Goal: Information Seeking & Learning: Learn about a topic

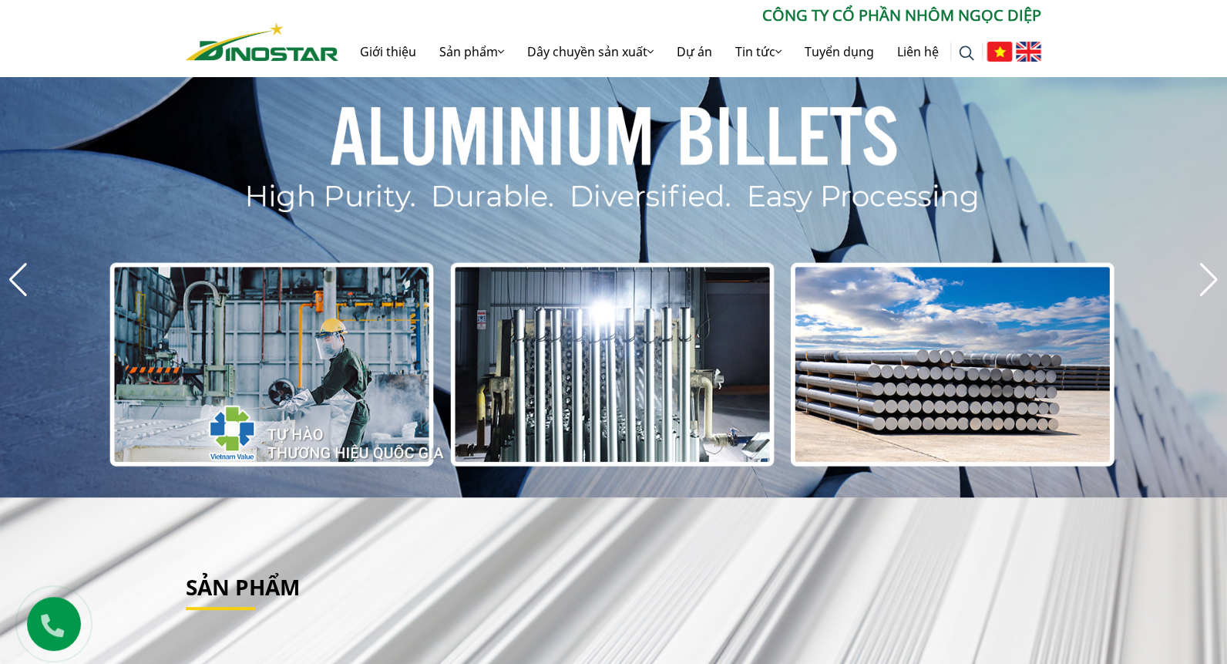
click at [1032, 59] on img at bounding box center [1028, 52] width 25 height 20
drag, startPoint x: 1032, startPoint y: 49, endPoint x: 1024, endPoint y: 66, distance: 17.9
click at [1032, 49] on ul at bounding box center [1012, 51] width 59 height 49
click at [1032, 62] on img at bounding box center [1028, 52] width 25 height 20
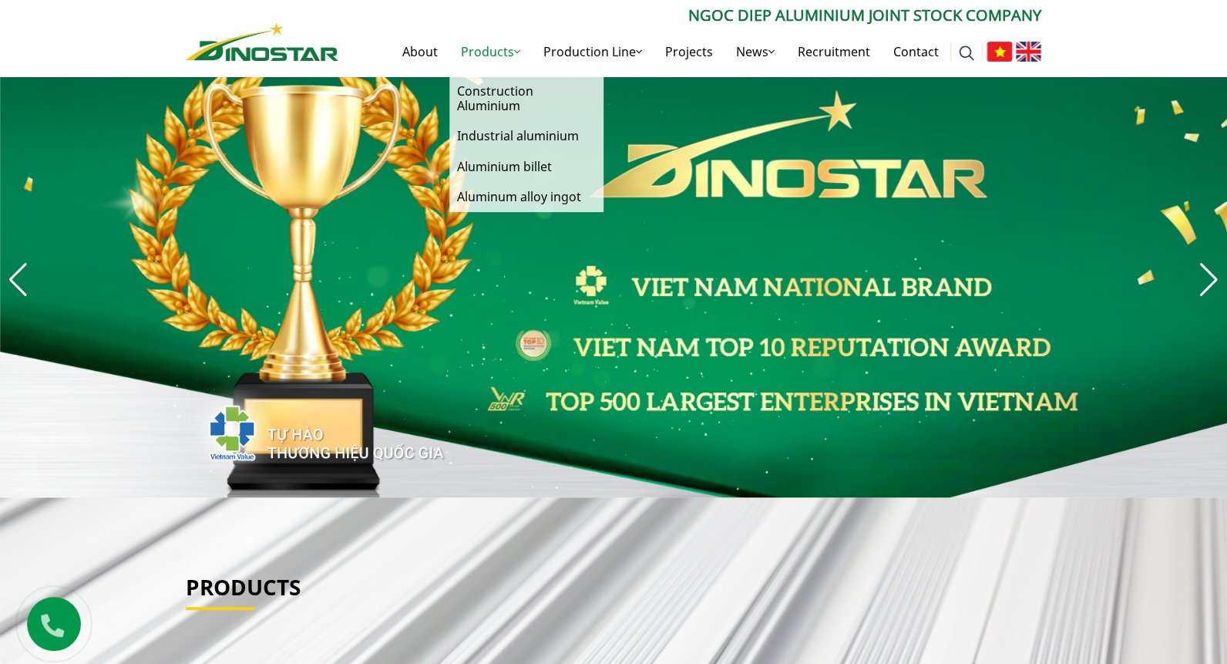
click at [467, 52] on link "Products" at bounding box center [491, 51] width 83 height 49
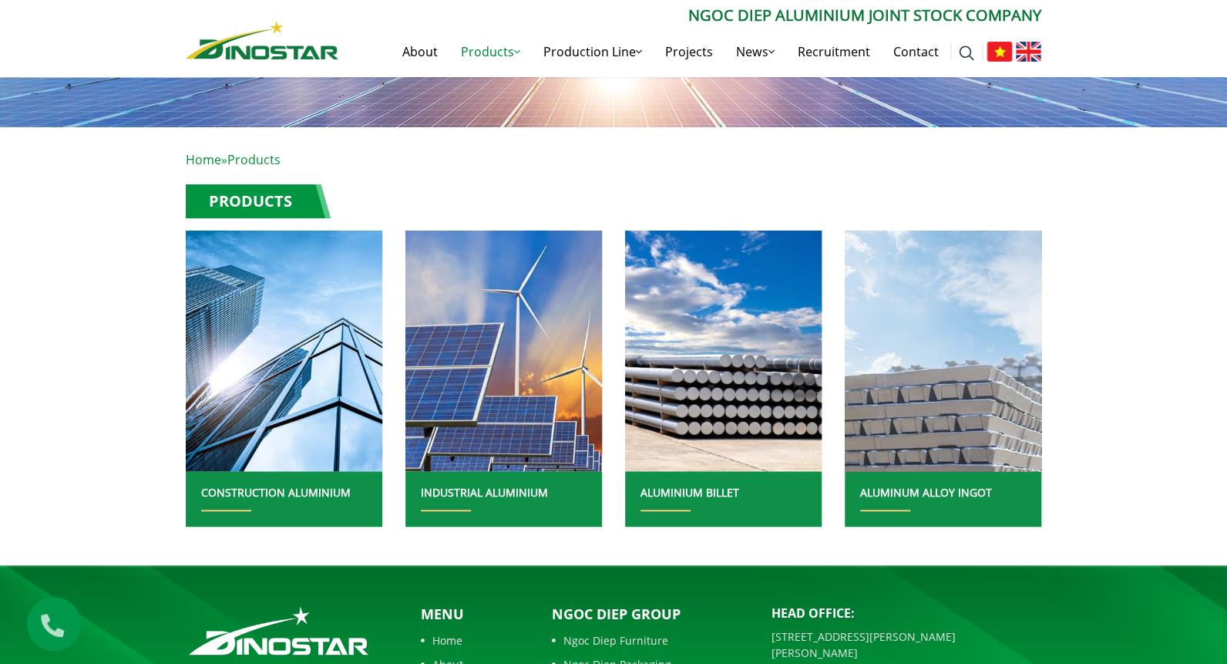
scroll to position [188, 0]
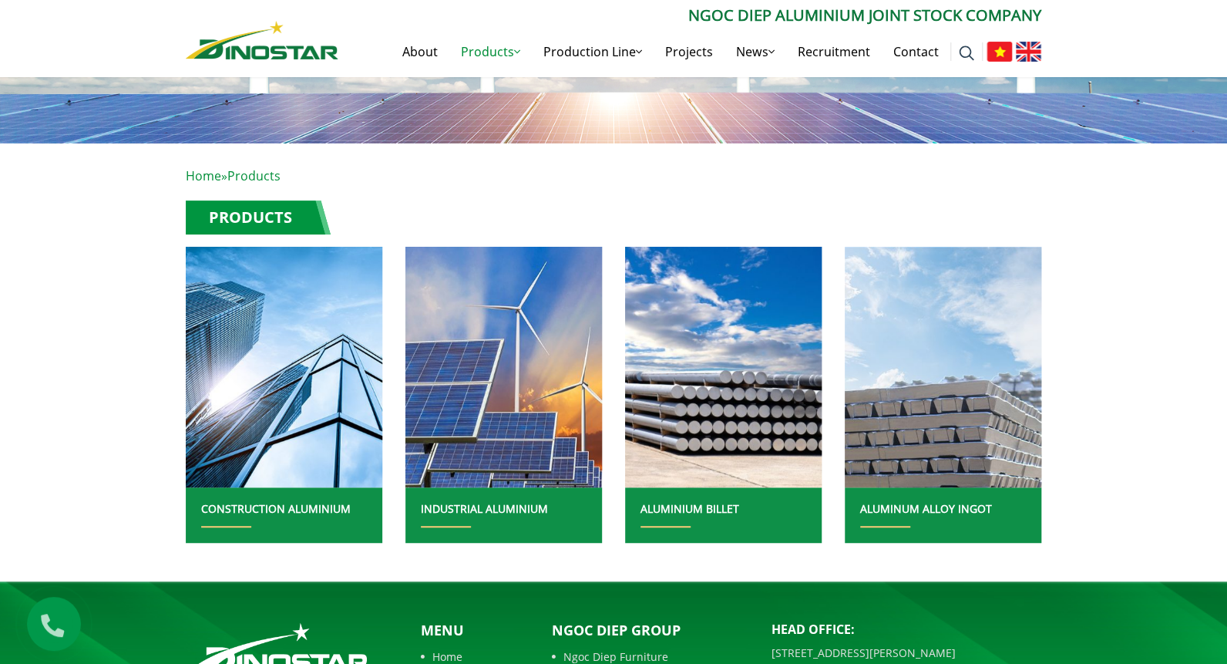
click at [530, 510] on link "INDUSTRIAL ALUMINIUM" at bounding box center [484, 508] width 127 height 15
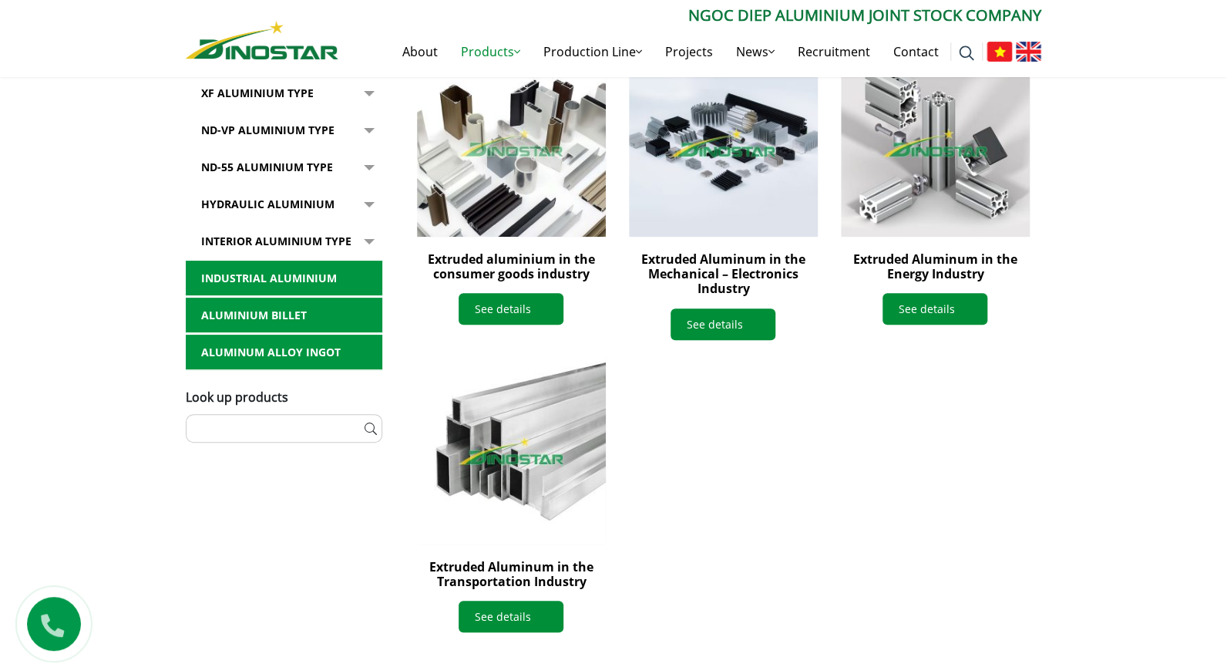
scroll to position [539, 0]
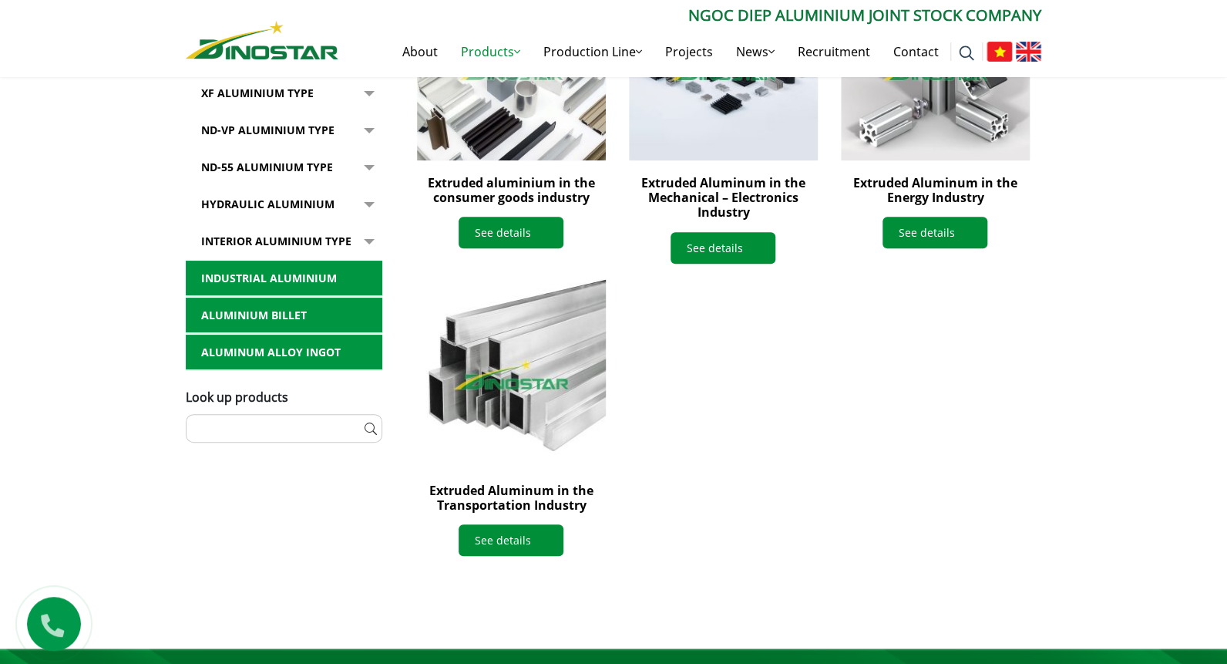
click at [540, 416] on img at bounding box center [511, 372] width 207 height 207
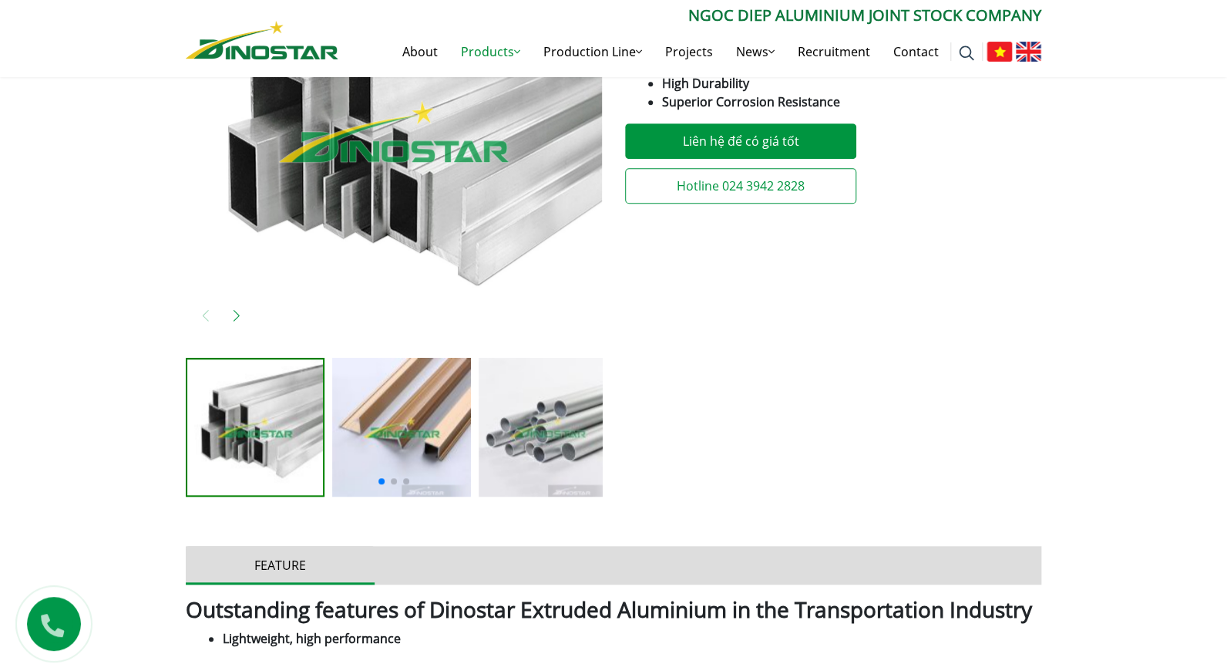
scroll to position [539, 0]
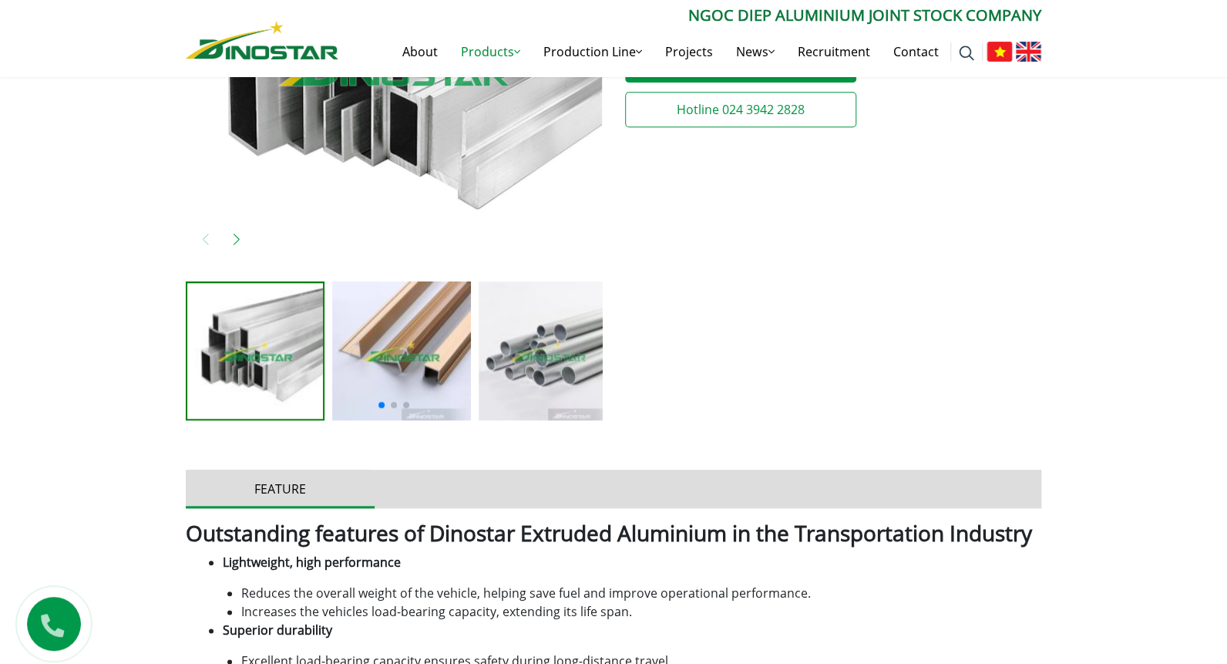
click at [451, 381] on img at bounding box center [401, 350] width 139 height 139
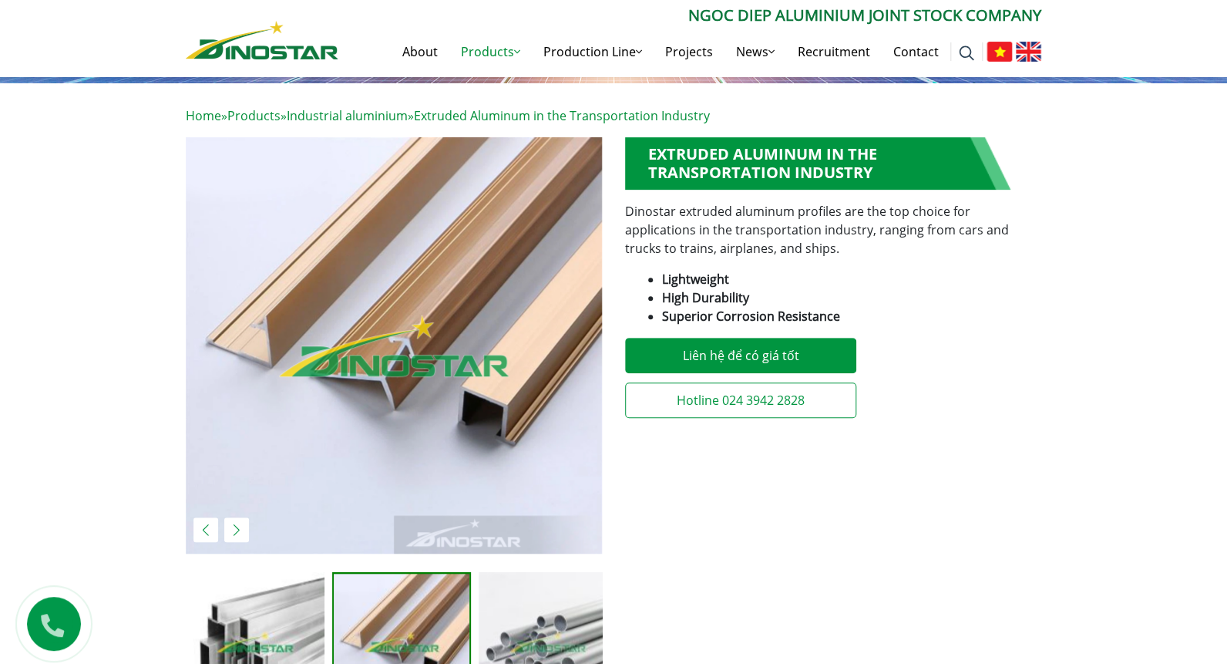
scroll to position [231, 0]
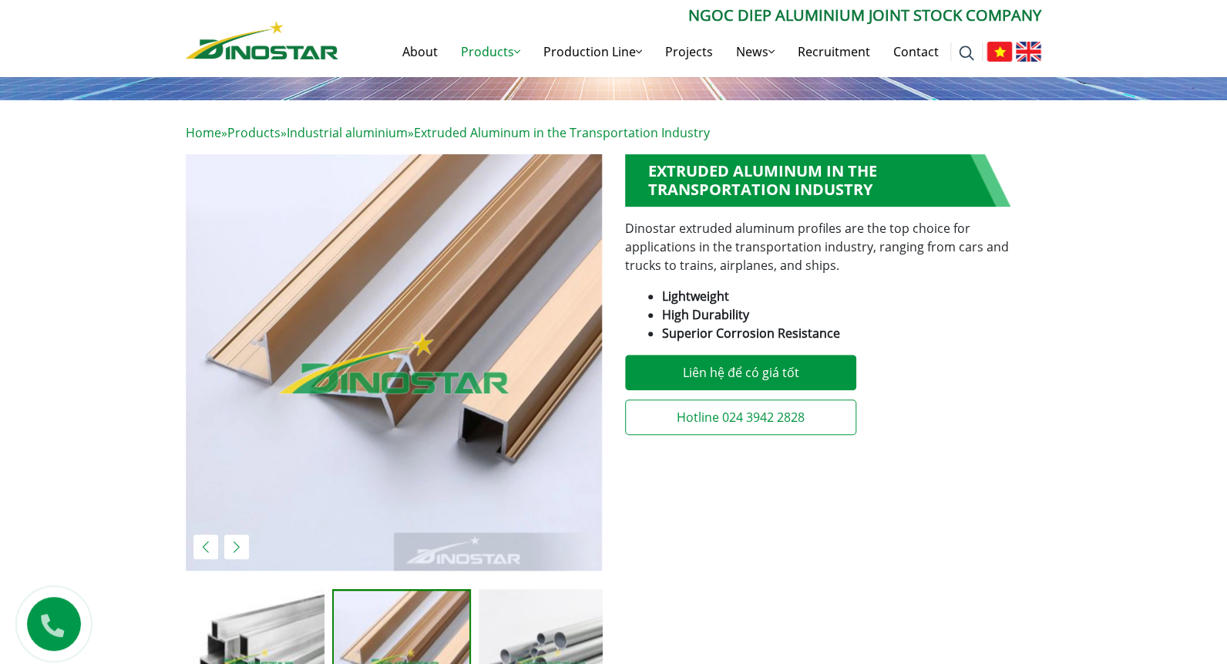
click at [539, 610] on img at bounding box center [548, 658] width 139 height 139
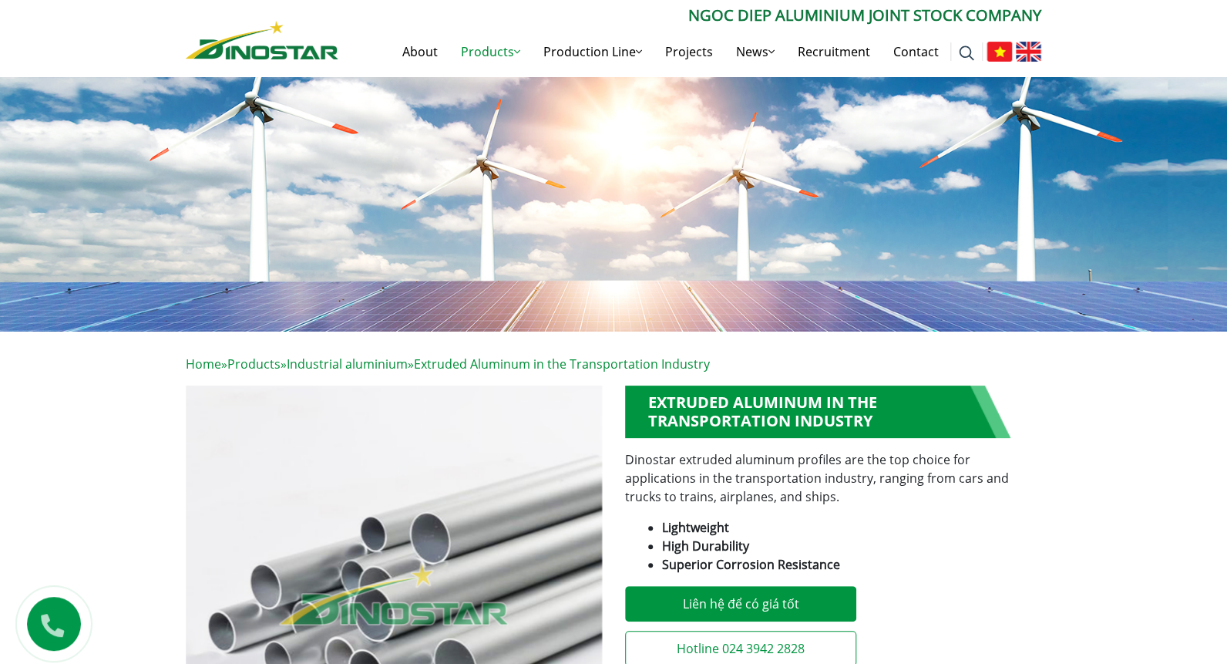
scroll to position [0, 0]
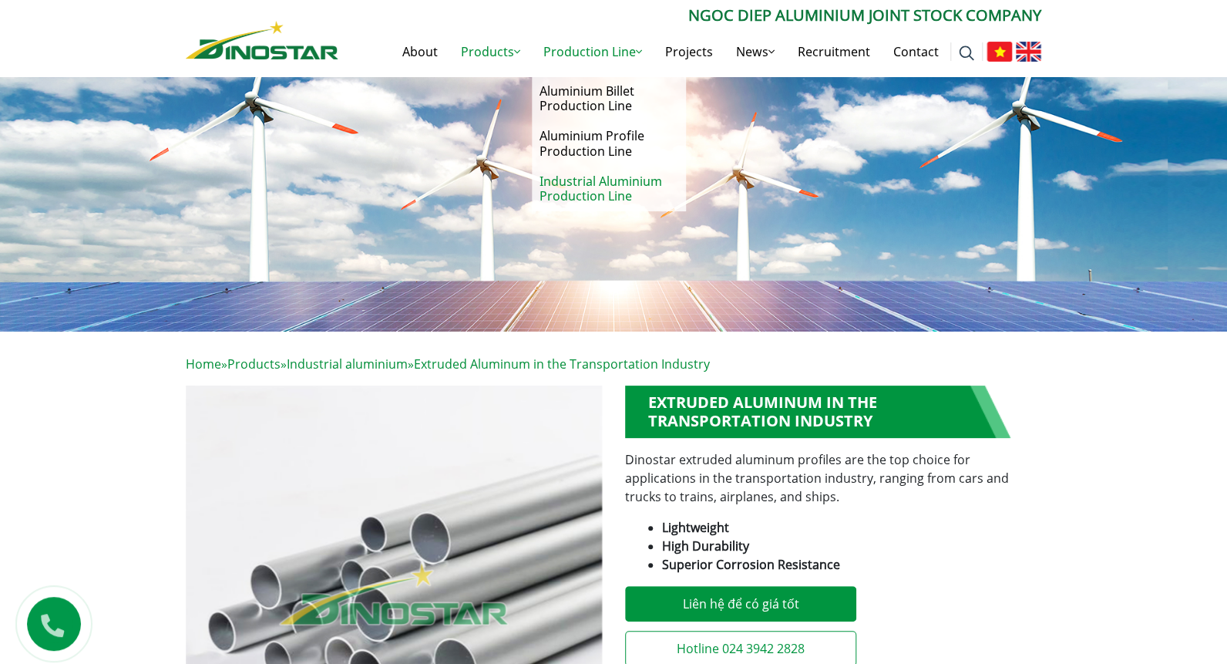
click at [606, 190] on link "Industrial Aluminium Production Line" at bounding box center [609, 189] width 154 height 45
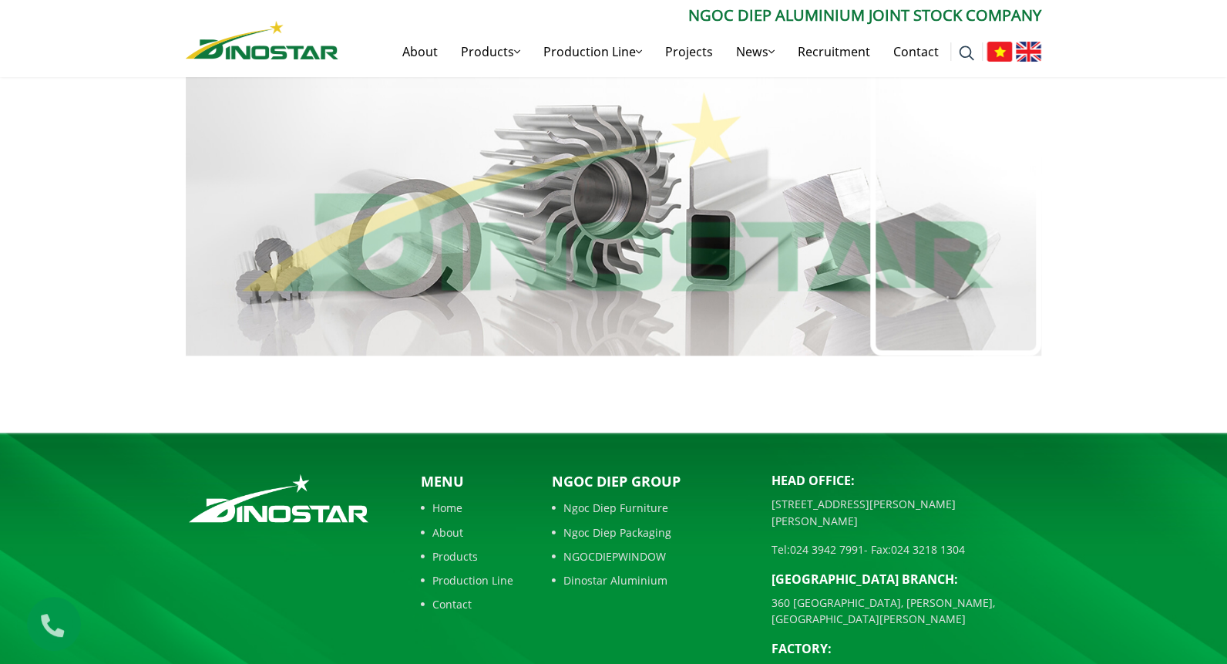
scroll to position [1070, 0]
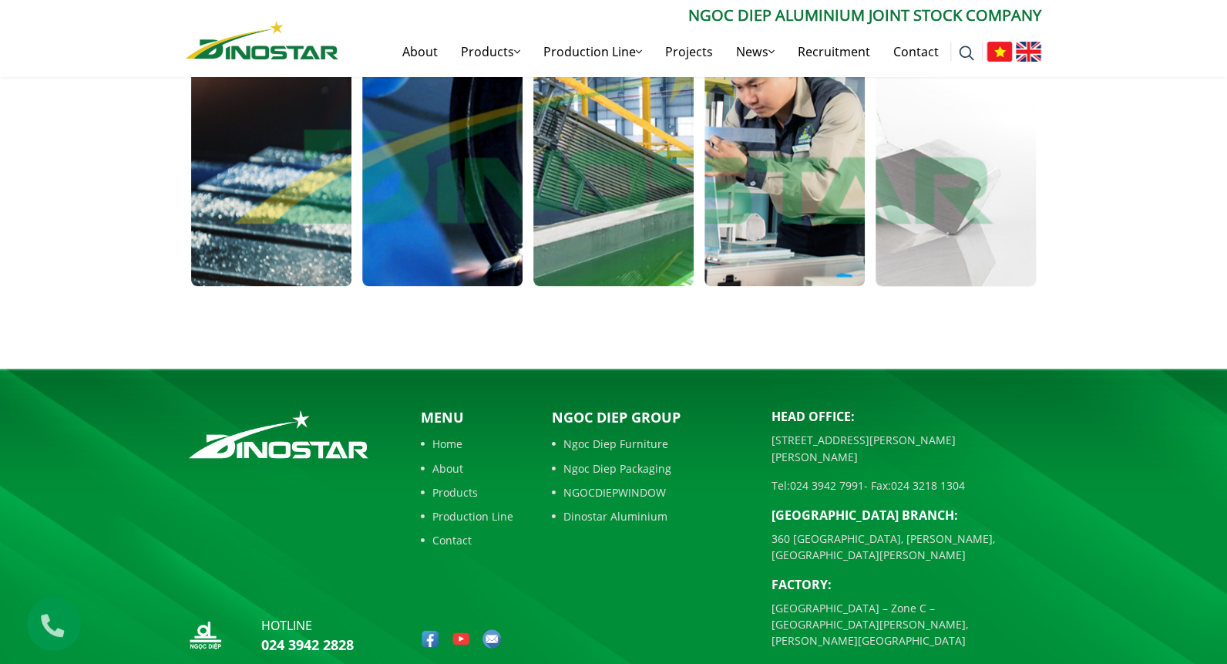
click at [449, 460] on link "About" at bounding box center [467, 468] width 93 height 16
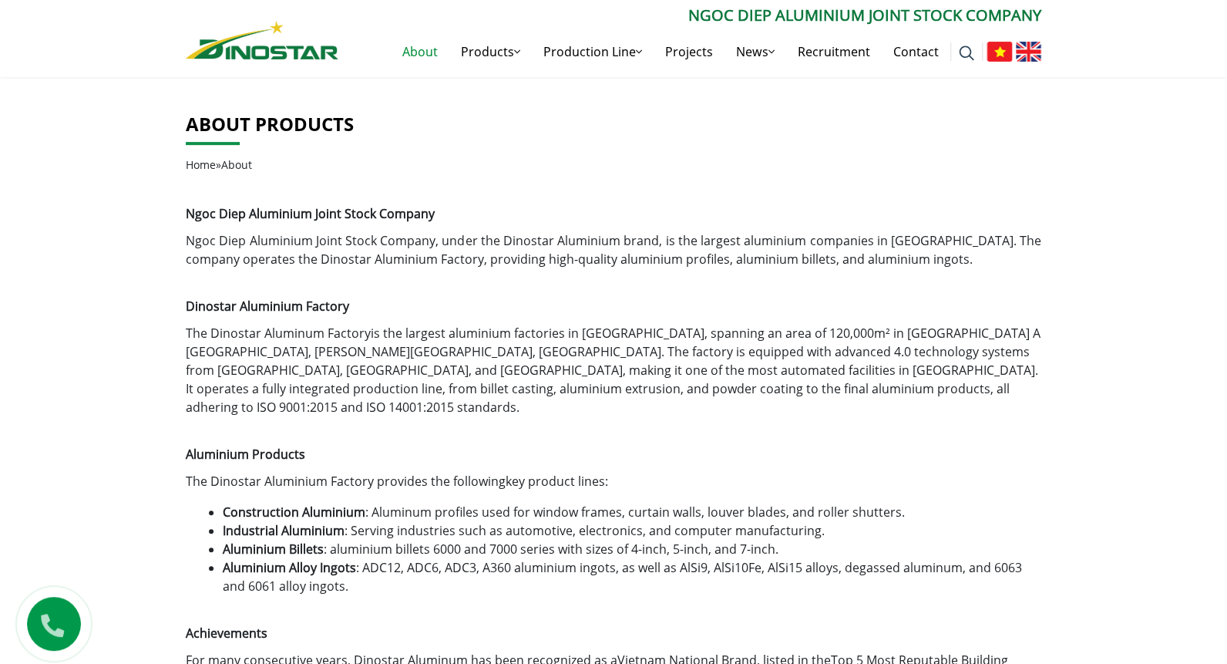
scroll to position [308, 0]
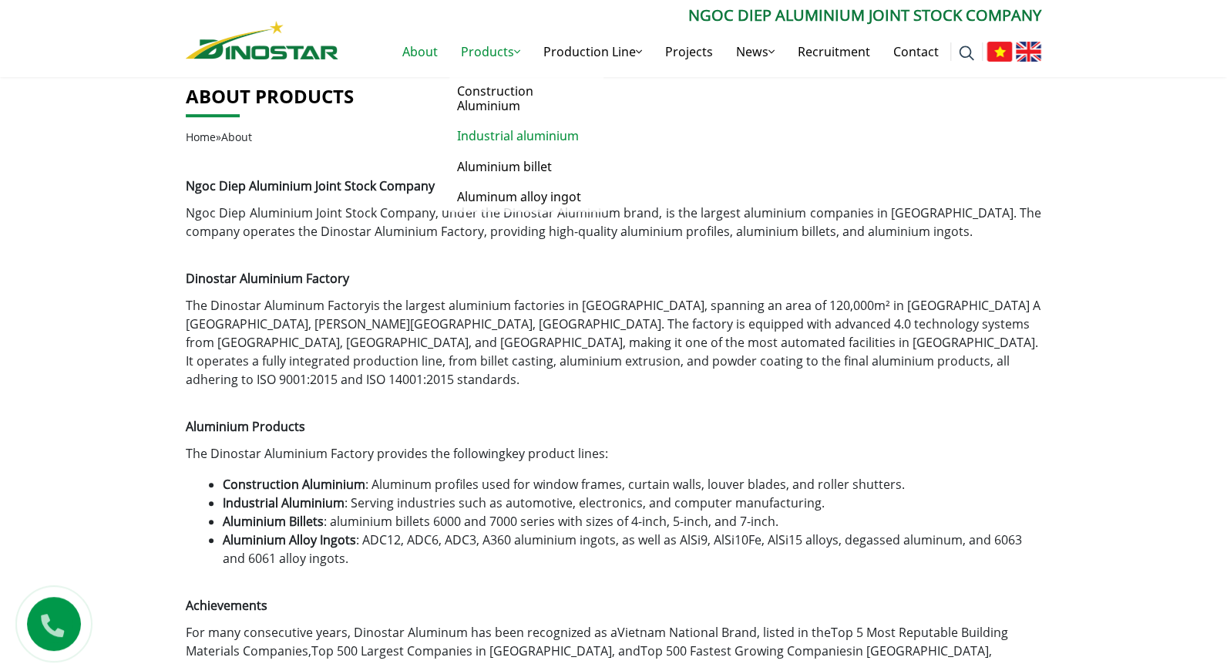
click at [527, 128] on link "Industrial aluminium" at bounding box center [527, 136] width 154 height 30
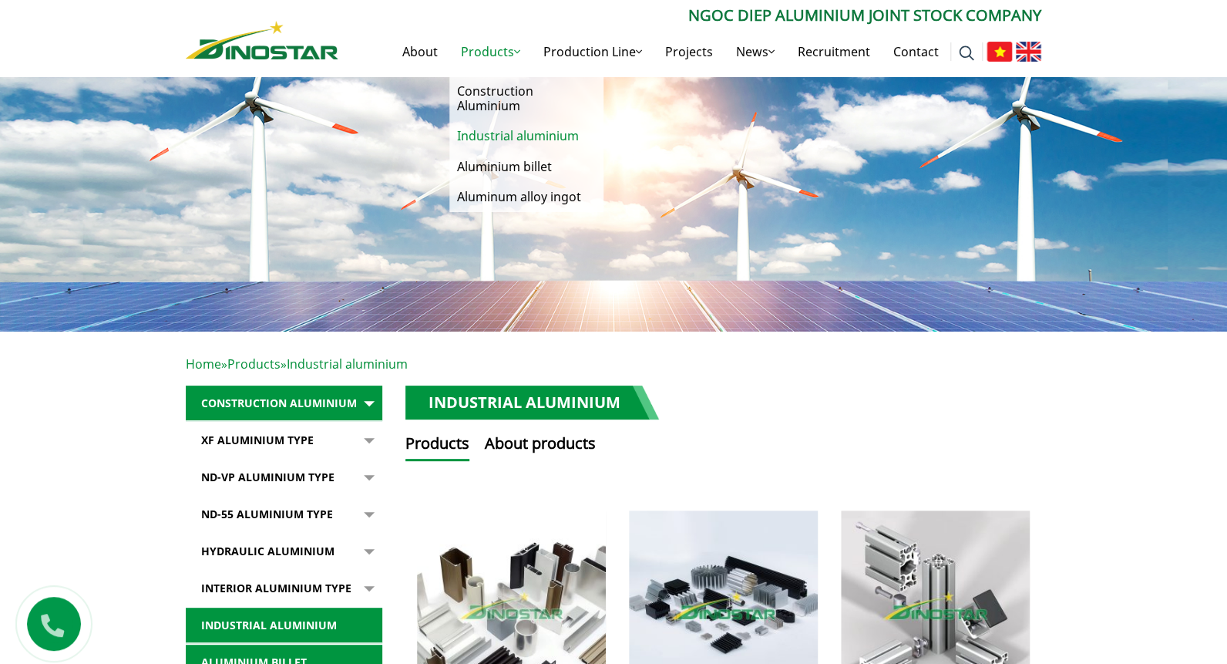
click at [503, 53] on link "Products" at bounding box center [491, 51] width 83 height 49
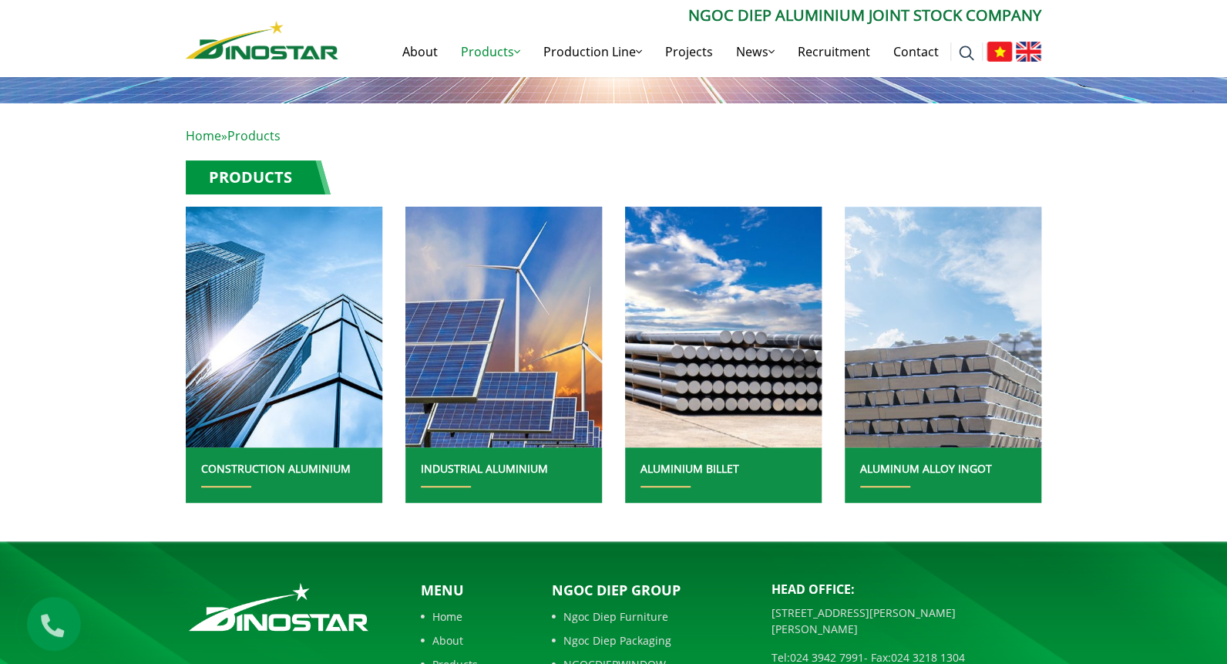
scroll to position [231, 0]
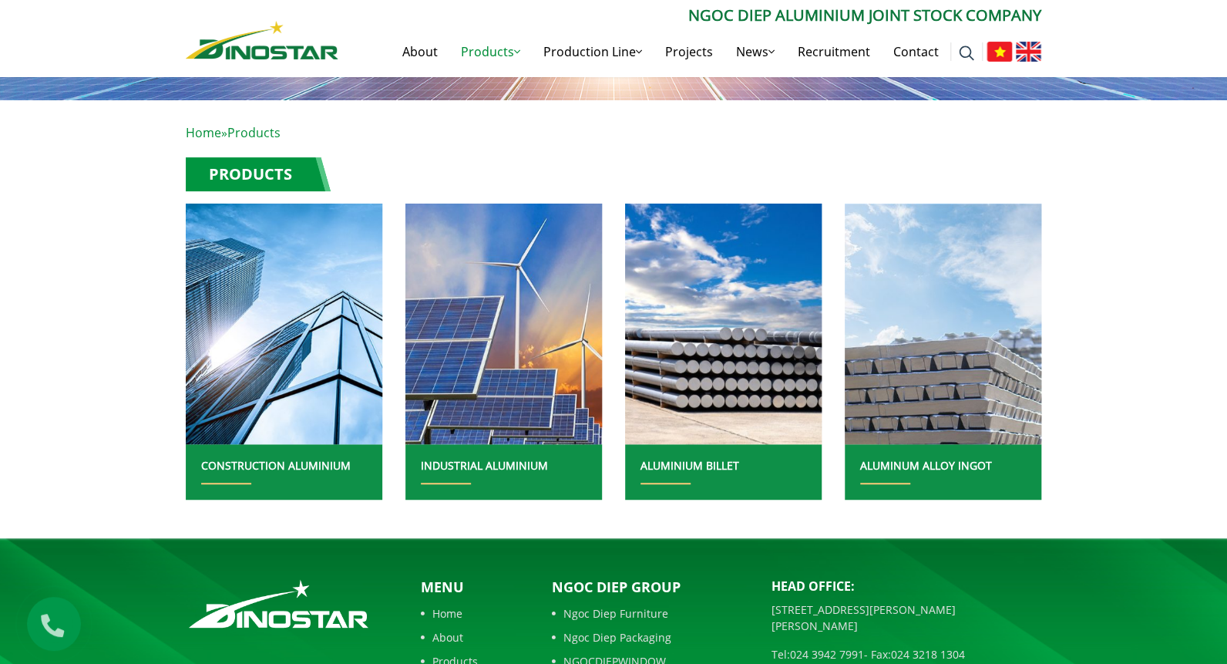
click at [503, 464] on link "INDUSTRIAL ALUMINIUM" at bounding box center [484, 465] width 127 height 15
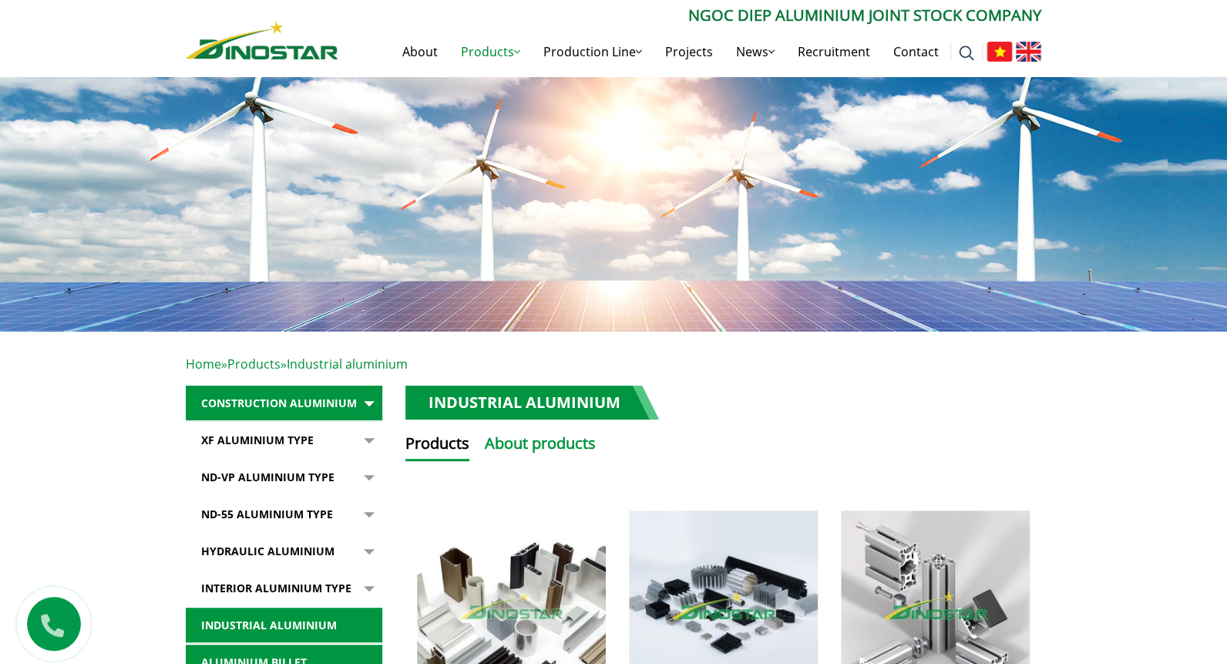
click at [508, 452] on button "About products" at bounding box center [540, 446] width 111 height 29
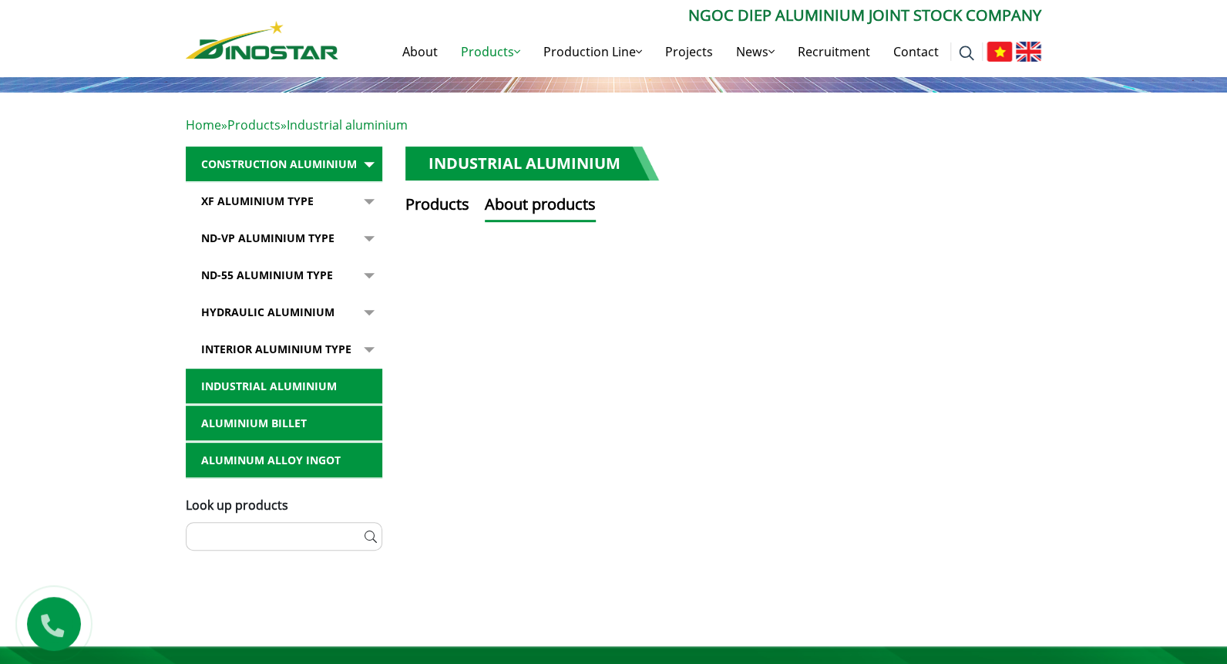
scroll to position [308, 0]
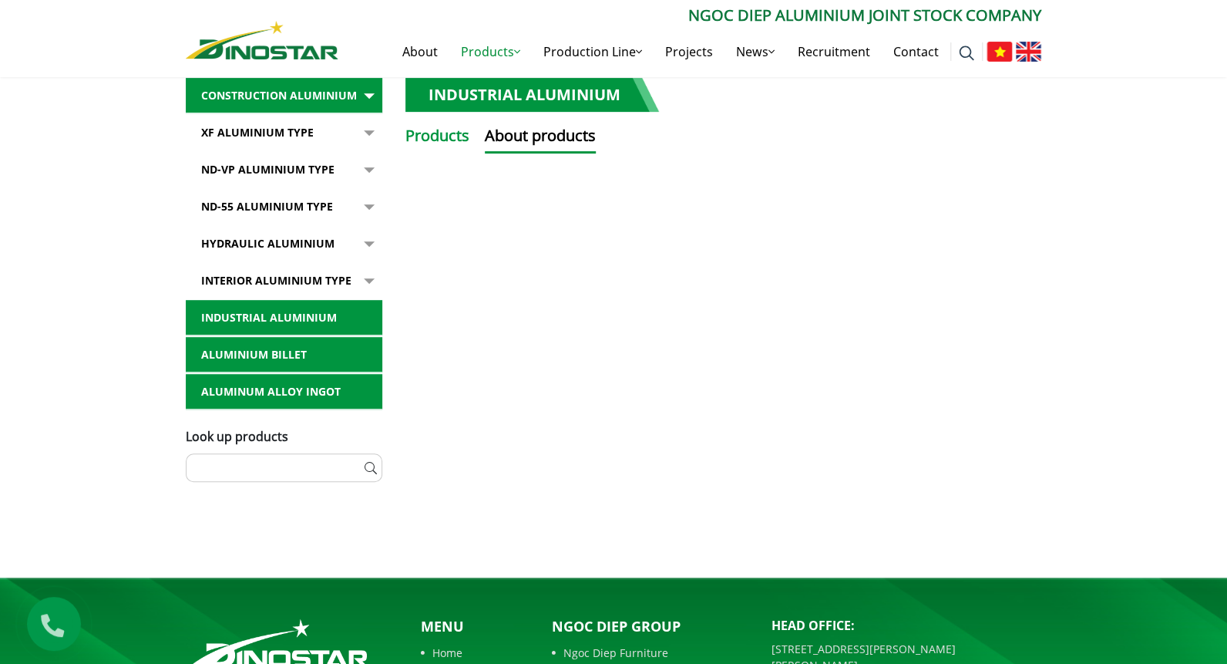
click at [428, 133] on button "Products" at bounding box center [438, 138] width 64 height 29
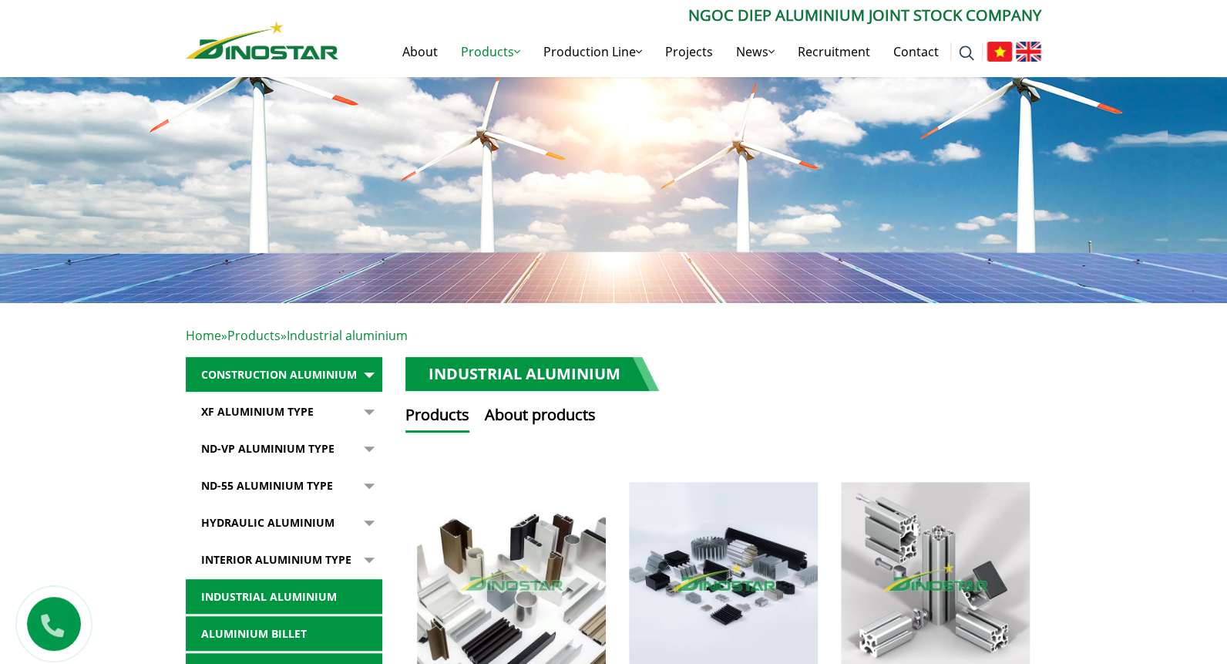
scroll to position [0, 0]
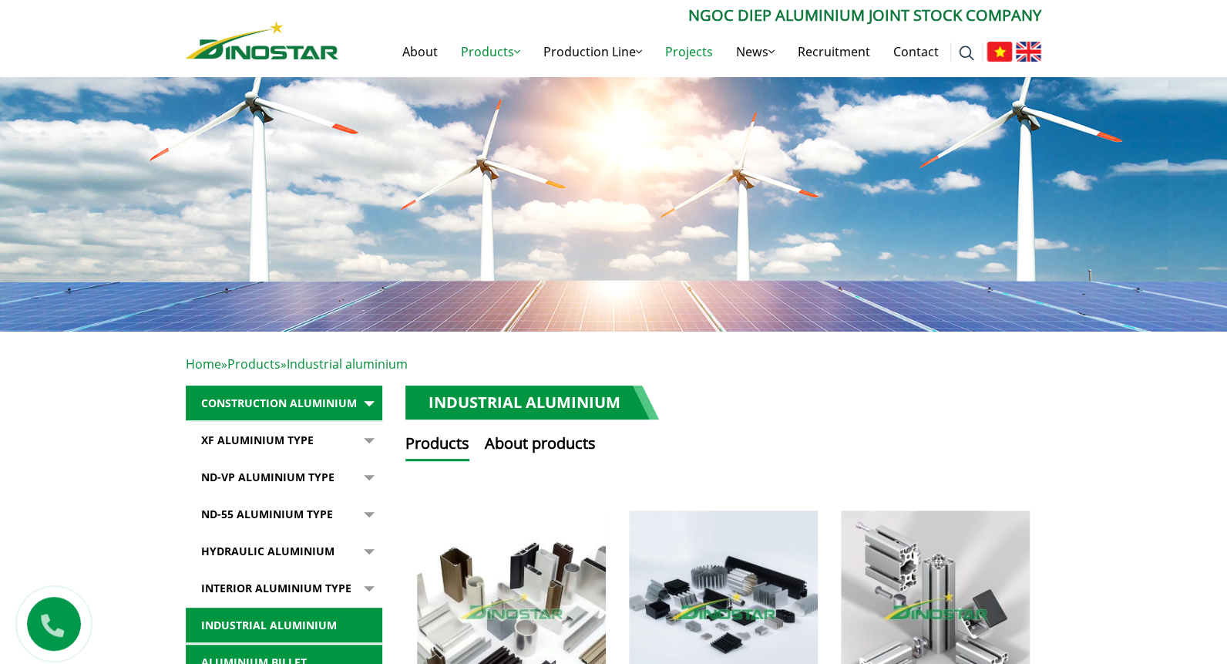
click at [676, 57] on link "Projects" at bounding box center [689, 51] width 71 height 49
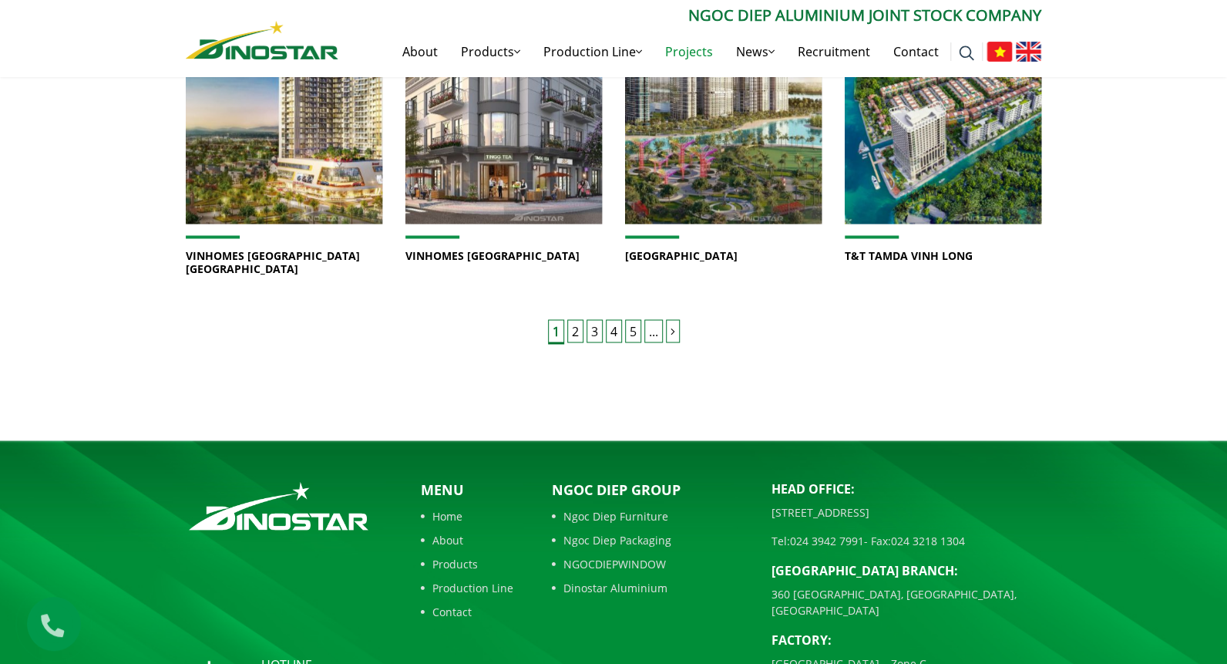
scroll to position [1317, 0]
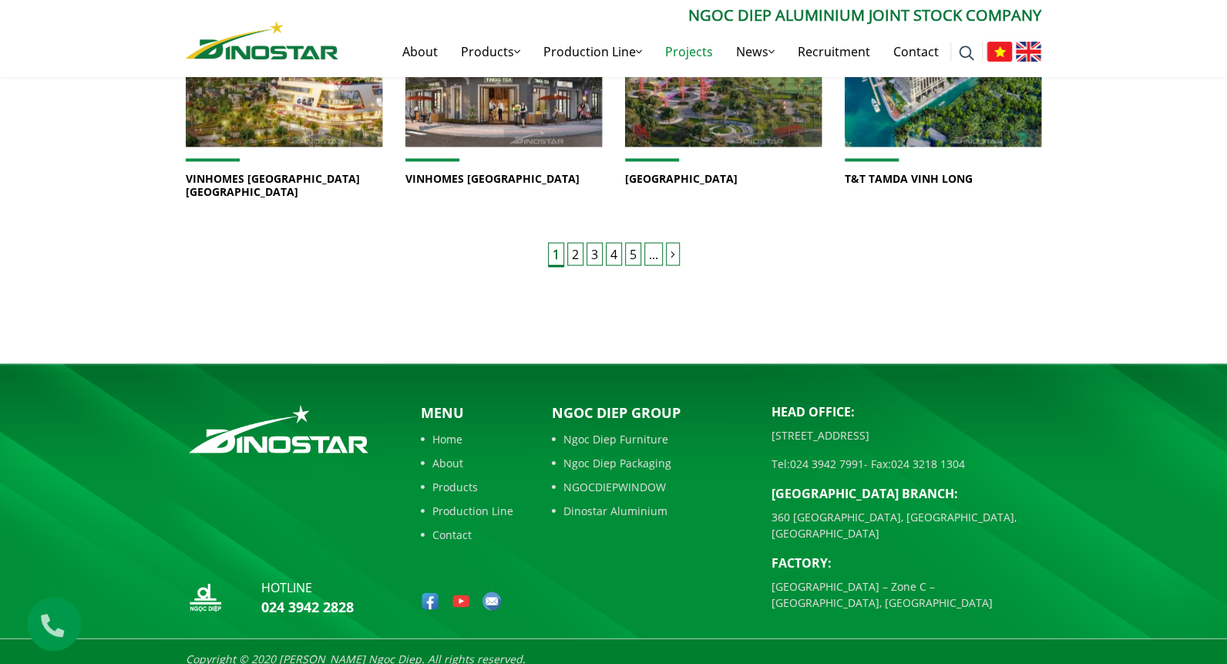
click at [628, 430] on link "Ngoc Diep Furniture" at bounding box center [650, 438] width 197 height 16
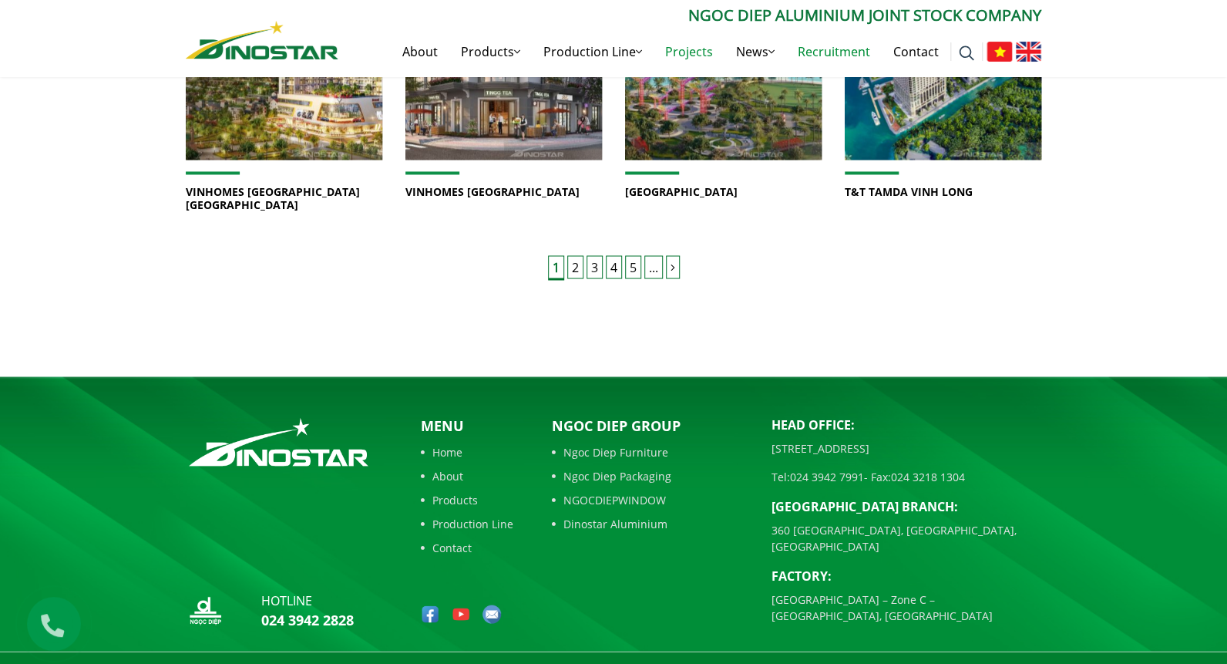
scroll to position [1317, 0]
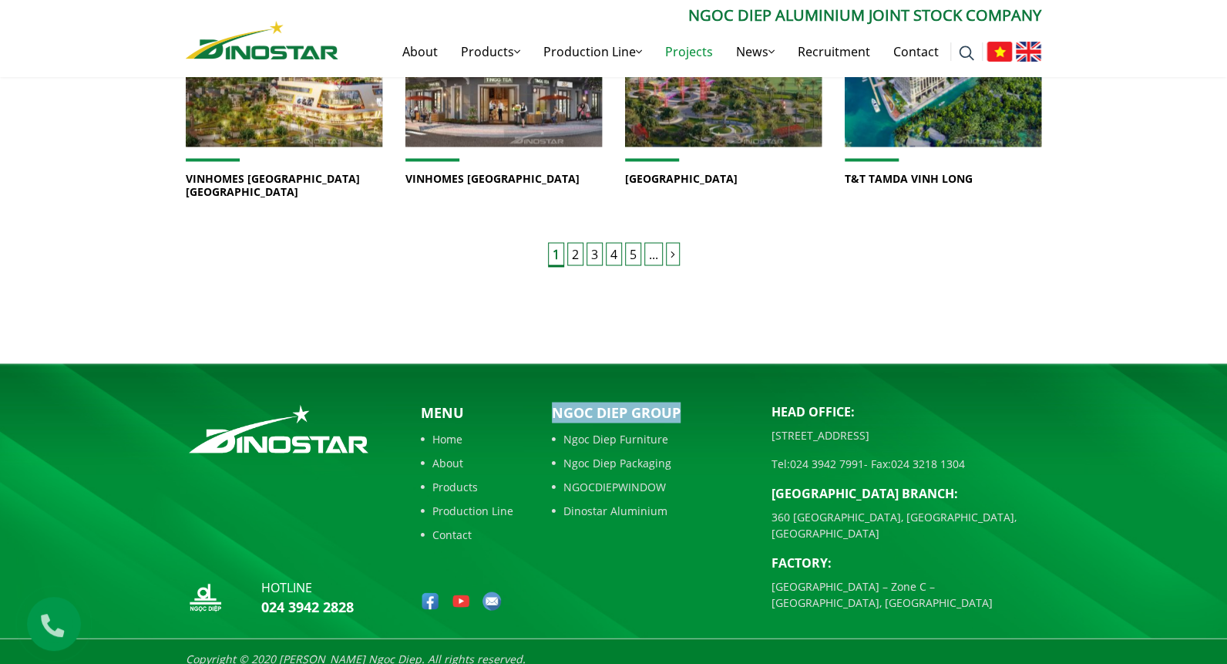
drag, startPoint x: 547, startPoint y: 393, endPoint x: 679, endPoint y: 400, distance: 131.3
click at [679, 402] on div "Ngoc Diep Group Ngoc Diep Furniture Ngoc Diep Packaging NGOCDIEPWINDOW Dinostar…" at bounding box center [650, 512] width 220 height 221
